Goal: Information Seeking & Learning: Learn about a topic

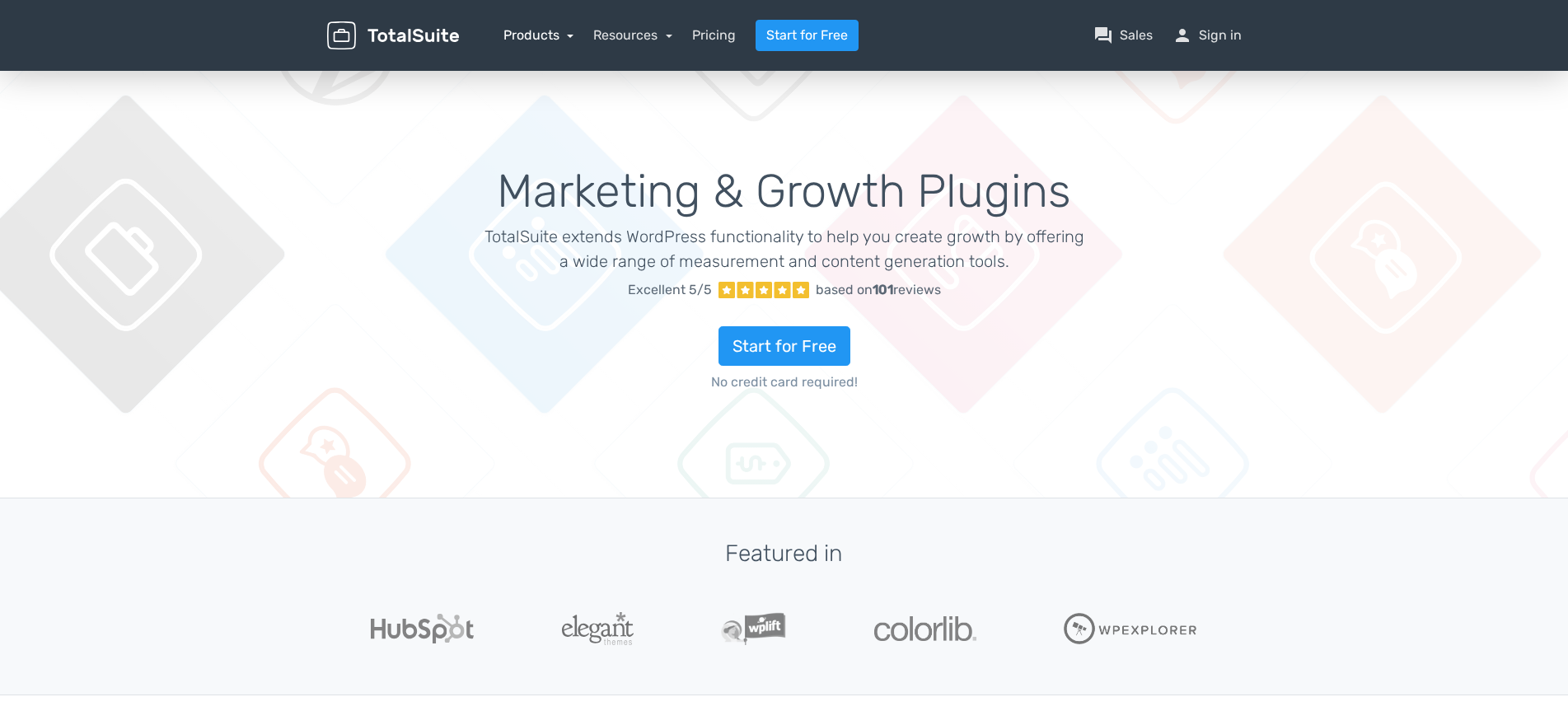
click at [538, 38] on link "Products" at bounding box center [538, 35] width 71 height 16
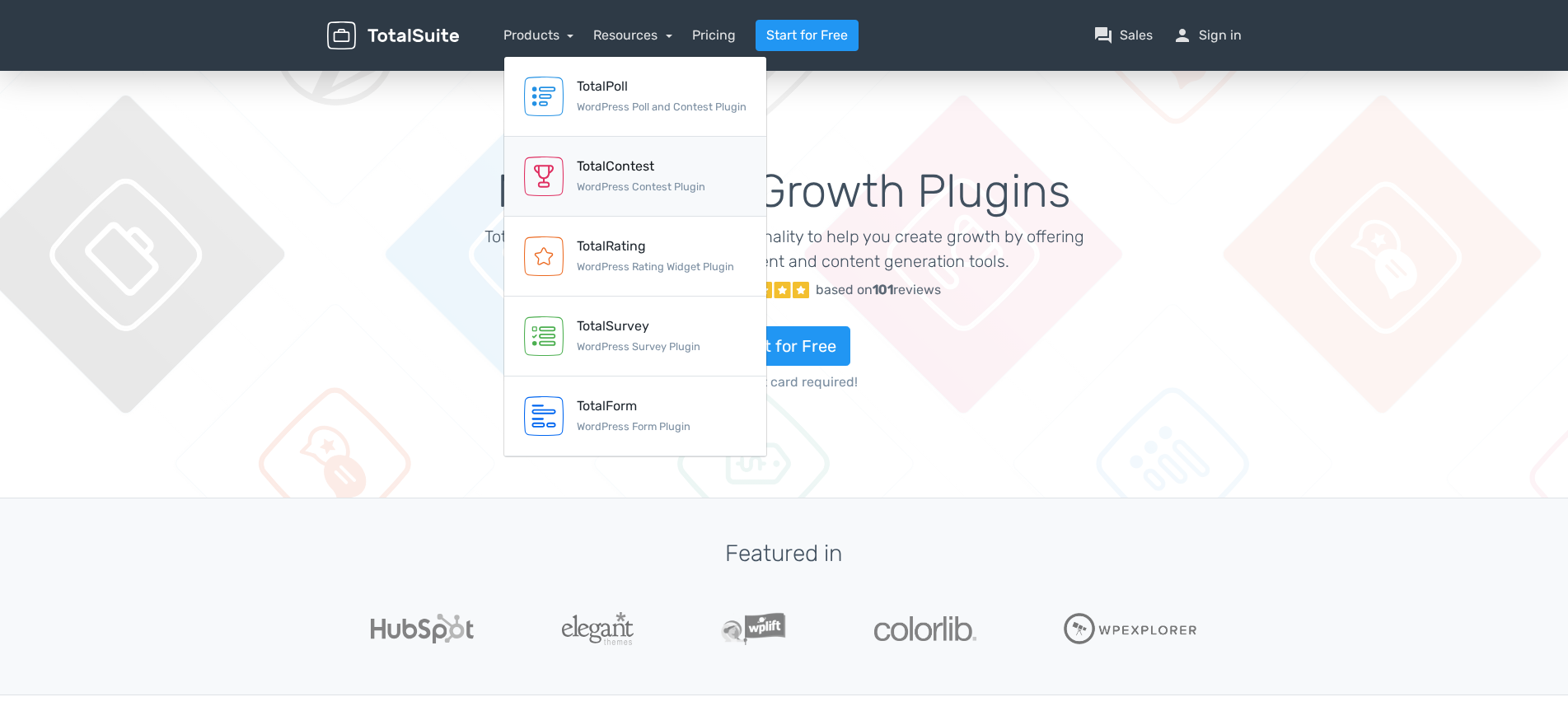
click at [608, 171] on div "TotalContest" at bounding box center [641, 167] width 128 height 20
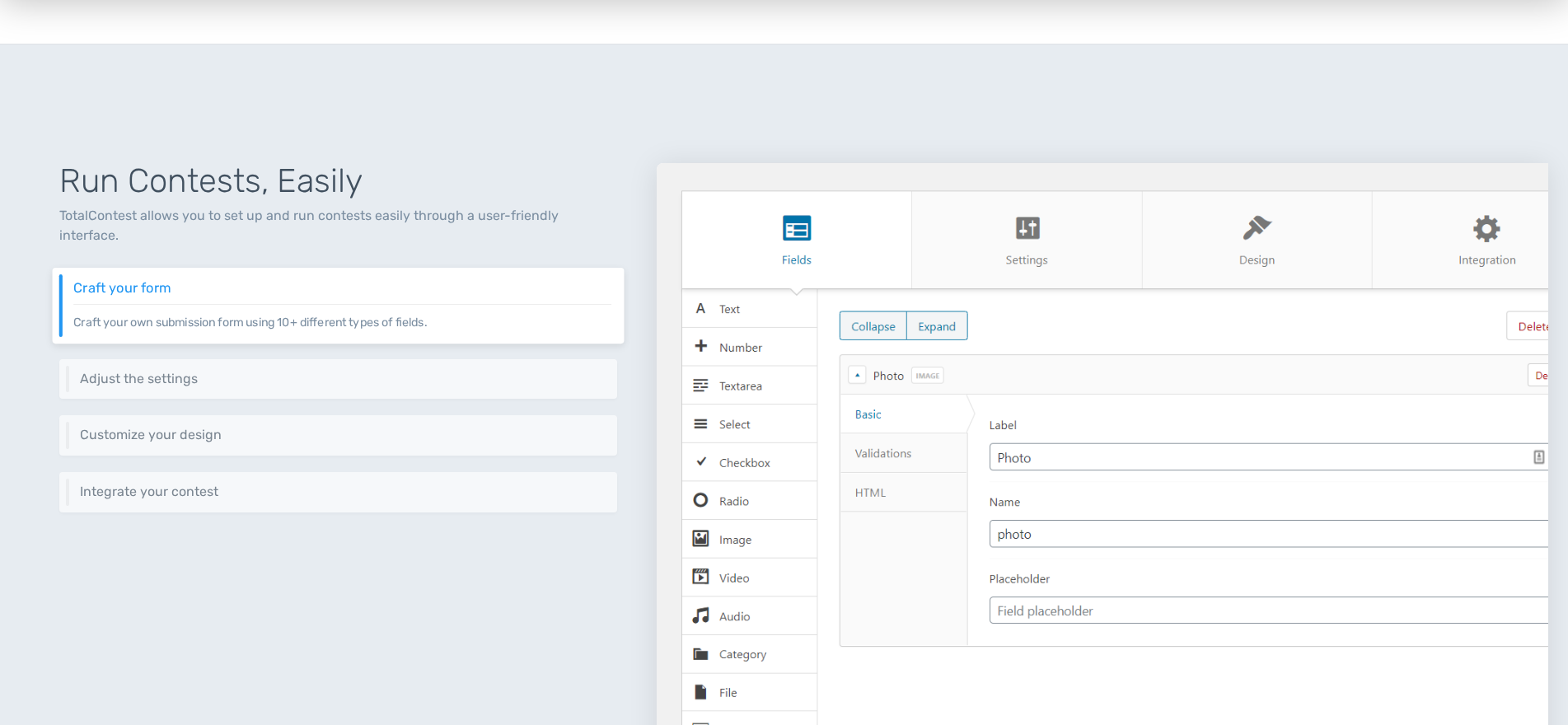
scroll to position [588, 0]
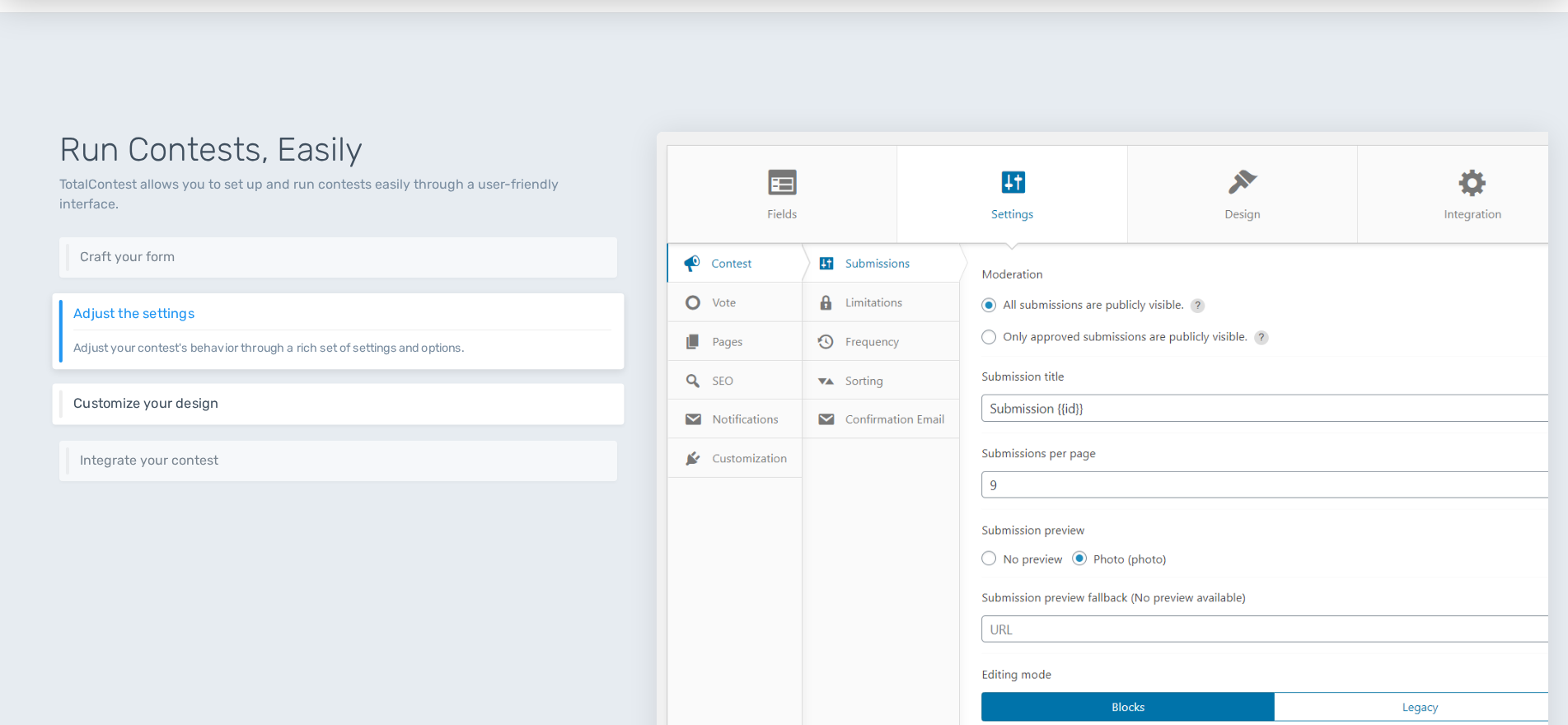
click at [199, 391] on div "Customize your design Keep your website's design consistent by customizing the …" at bounding box center [338, 404] width 572 height 41
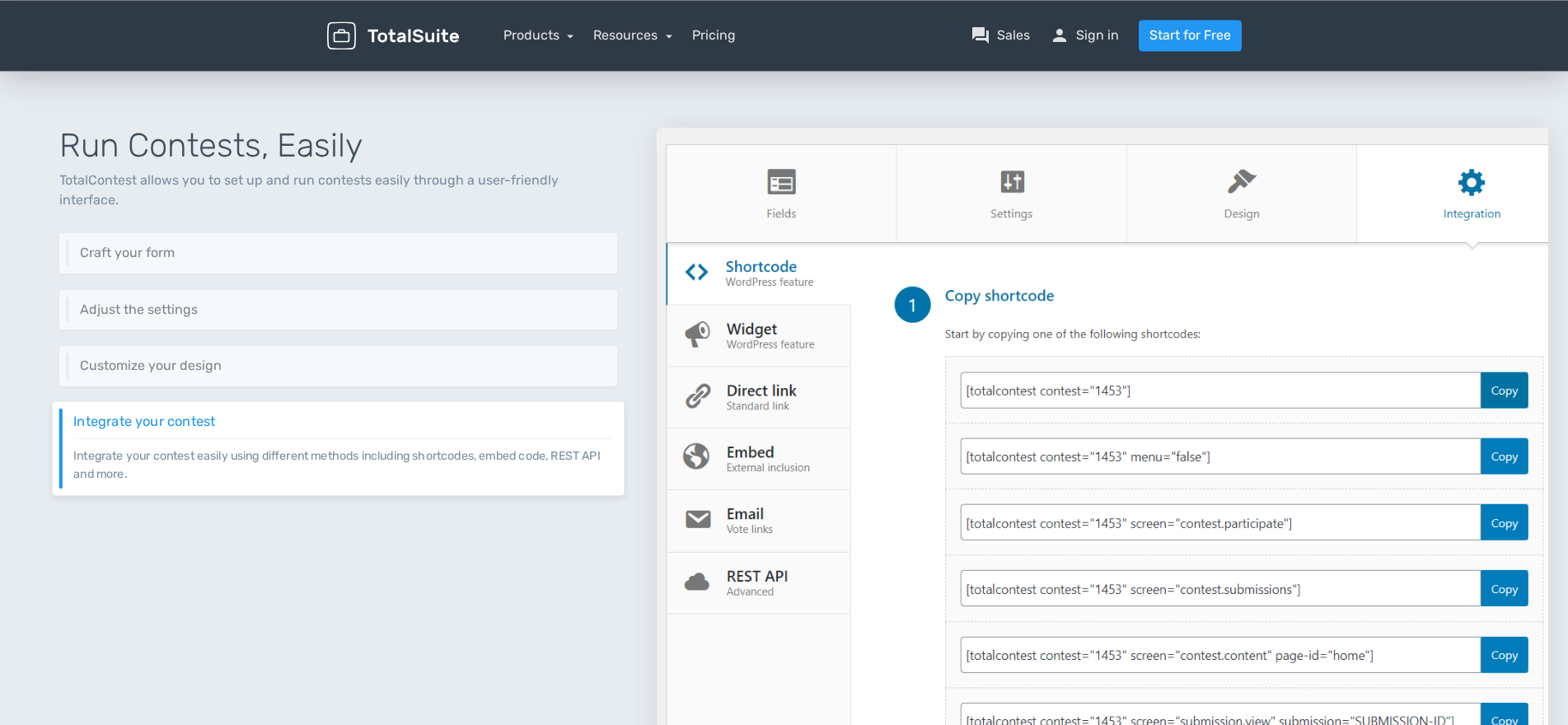
scroll to position [587, 0]
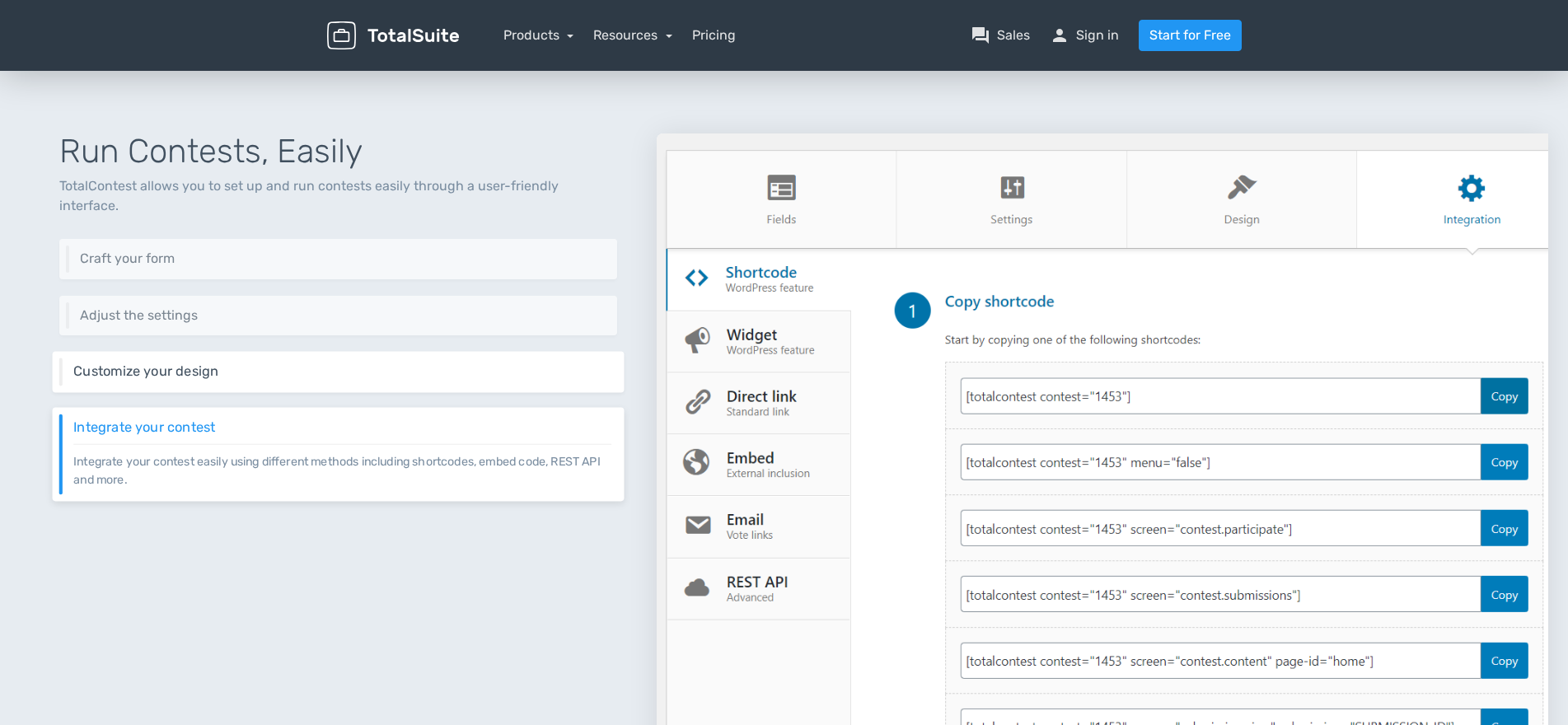
click at [285, 364] on h6 "Customize your design" at bounding box center [342, 372] width 538 height 15
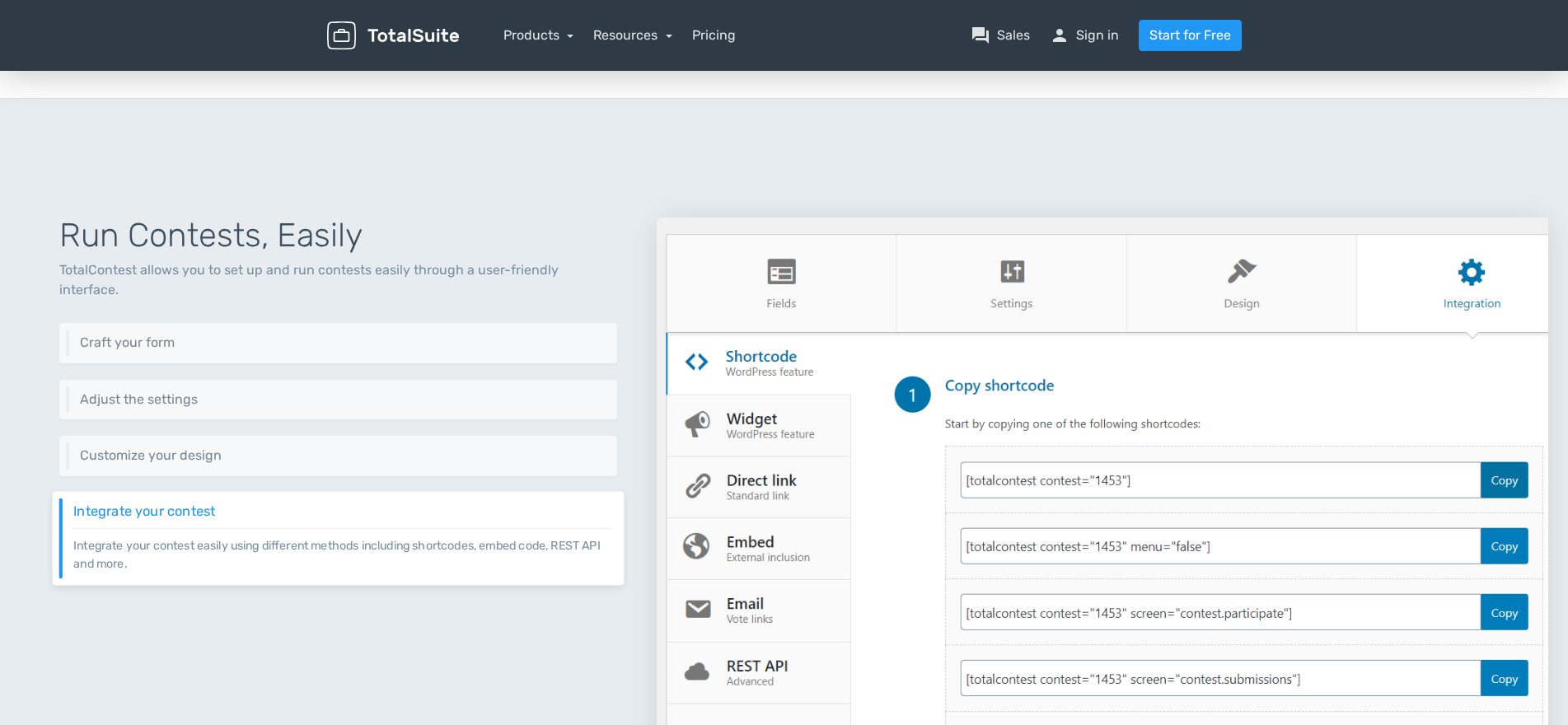
scroll to position [0, 0]
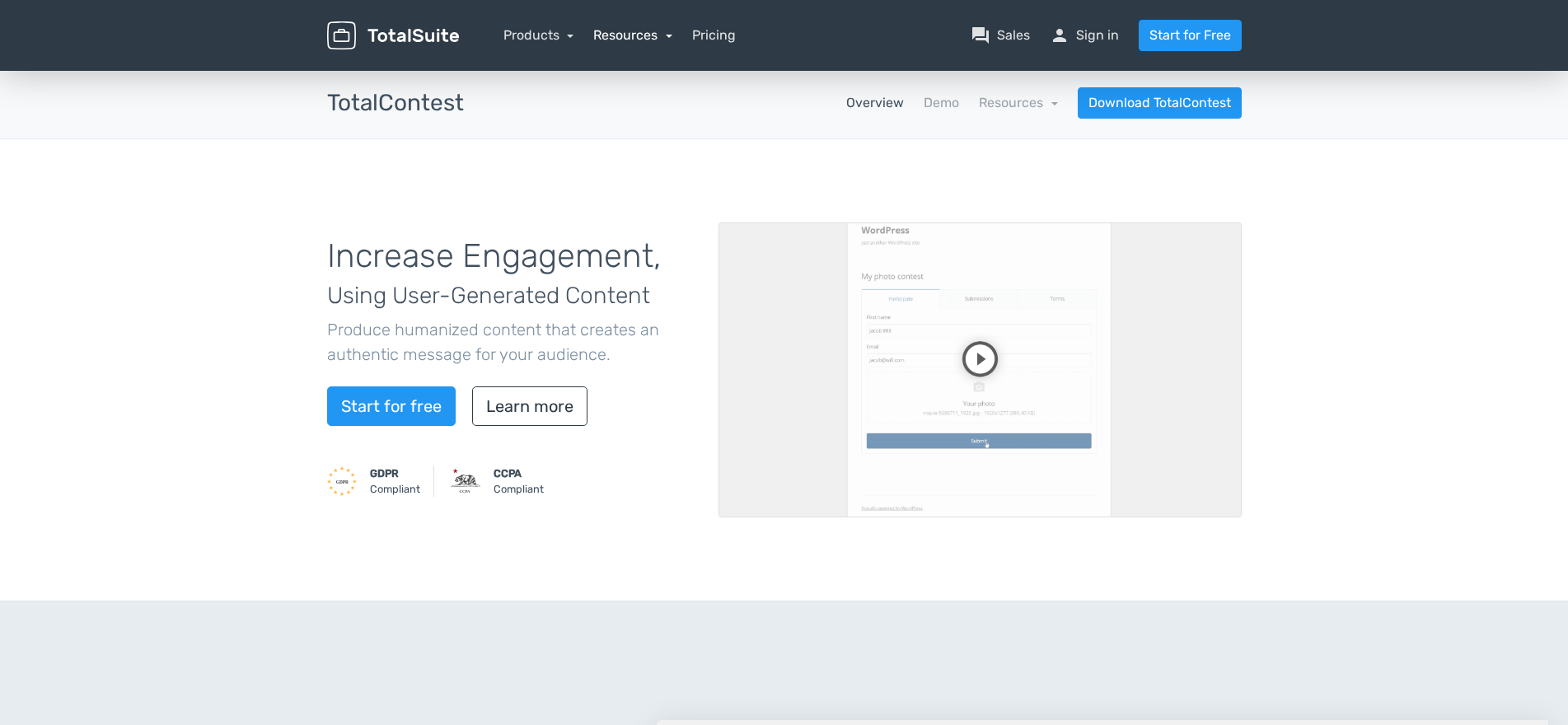
click at [670, 42] on link "Resources" at bounding box center [632, 35] width 79 height 16
click at [566, 34] on link "Products" at bounding box center [538, 35] width 71 height 16
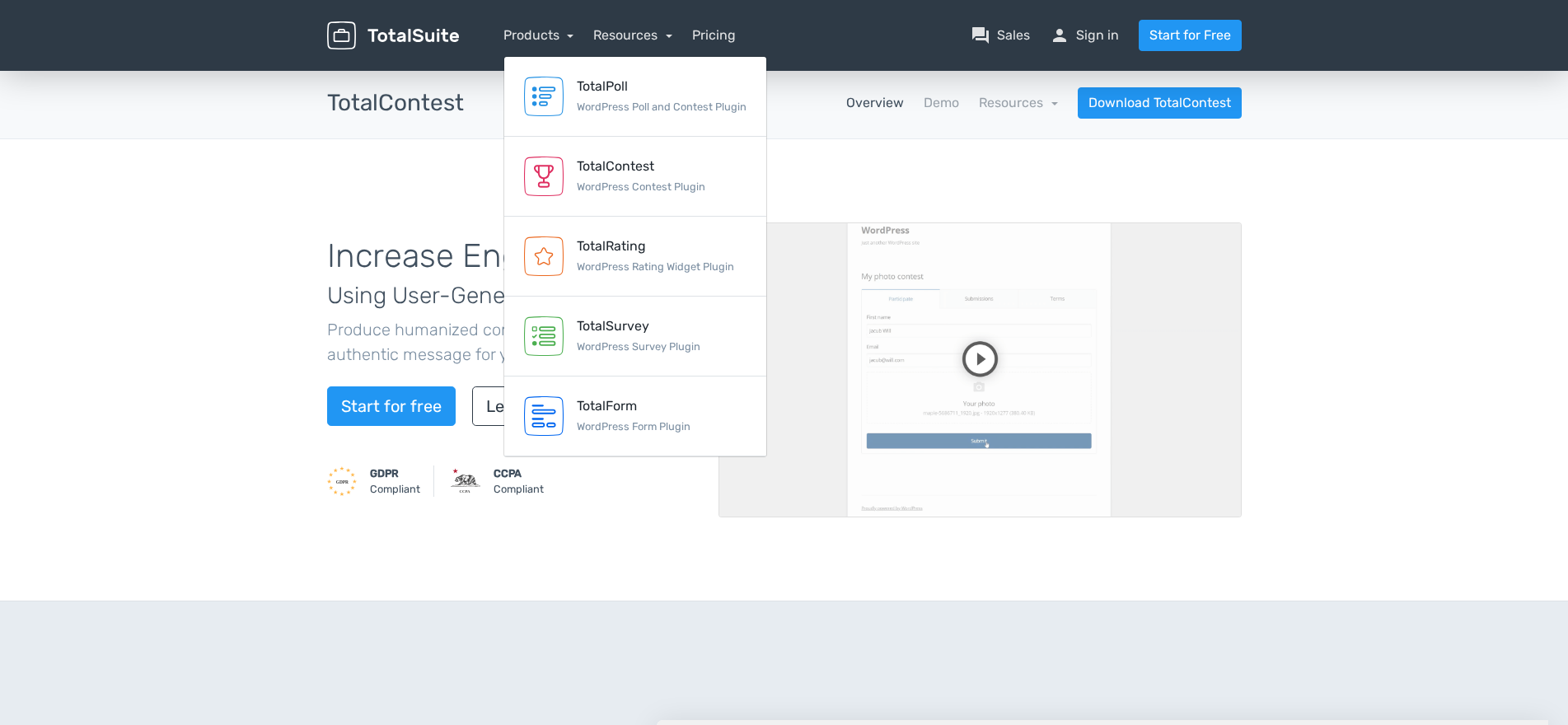
click at [434, 132] on div "TotalContest apps Overview Demo Resources school Documentation article Changelo…" at bounding box center [785, 102] width 940 height 71
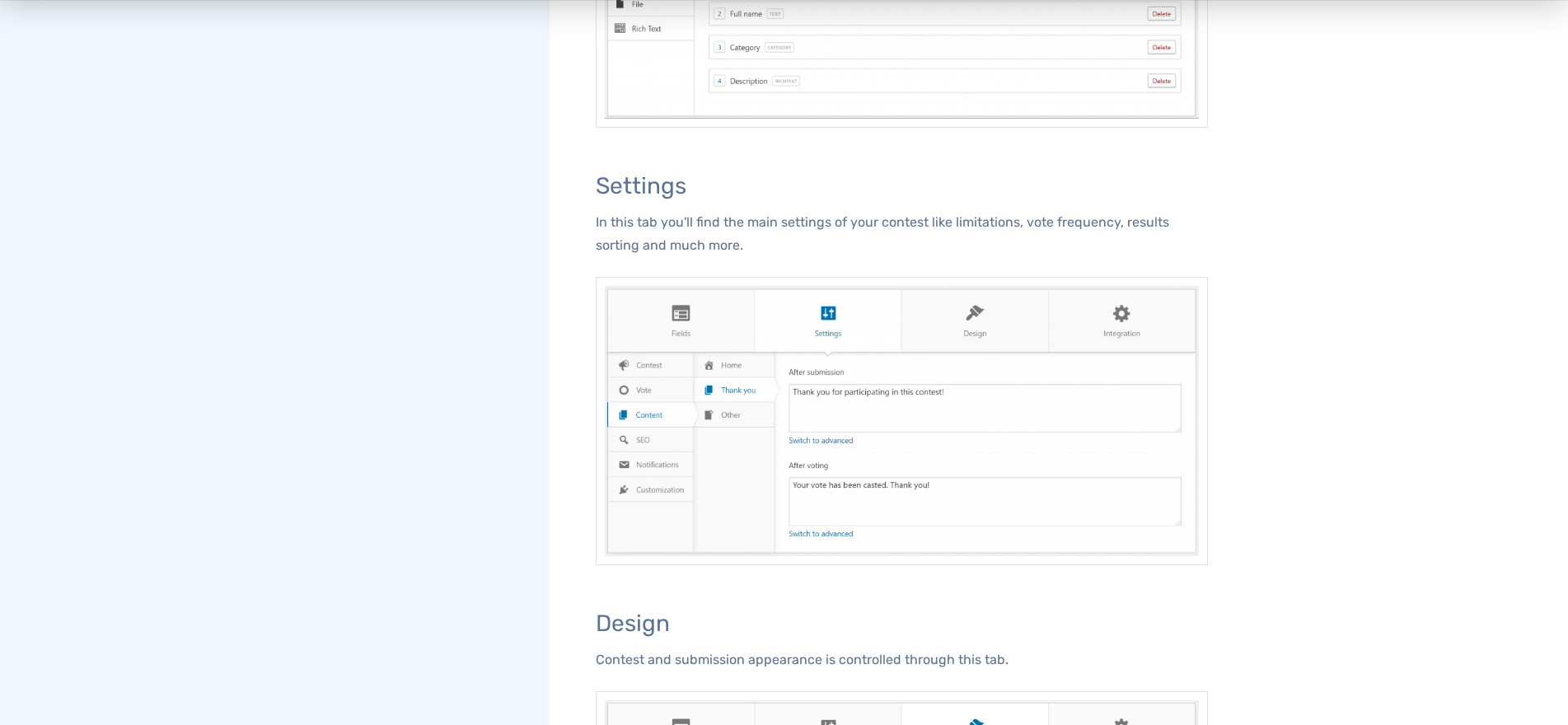
scroll to position [1009, 0]
